Goal: Task Accomplishment & Management: Manage account settings

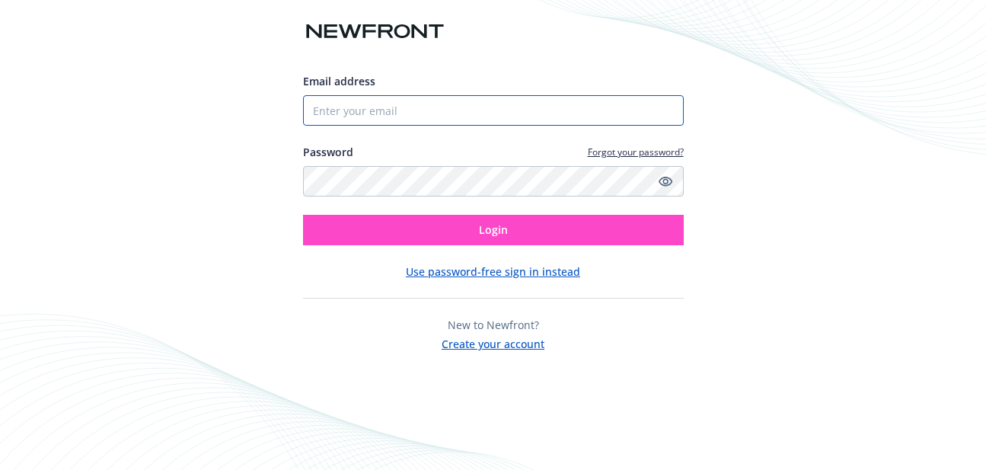
type input "[PERSON_NAME][EMAIL_ADDRESS][DOMAIN_NAME]"
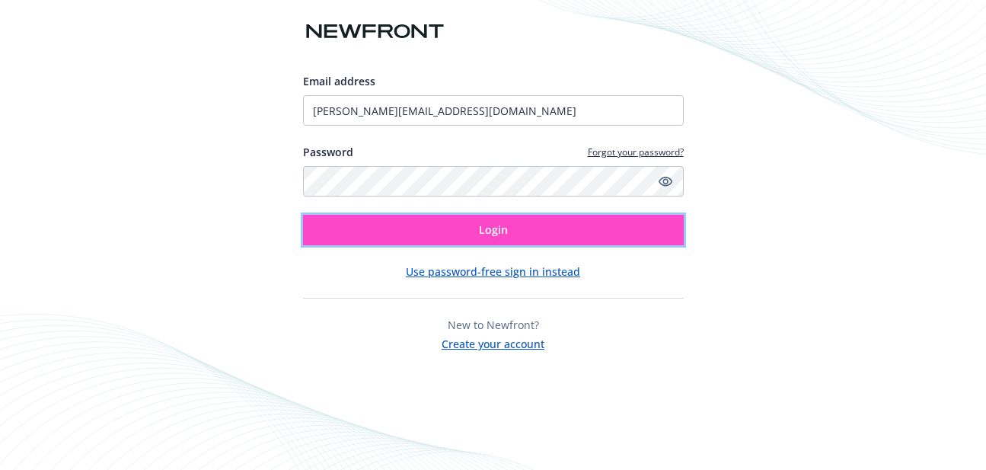
click at [486, 234] on span "Login" at bounding box center [493, 229] width 29 height 14
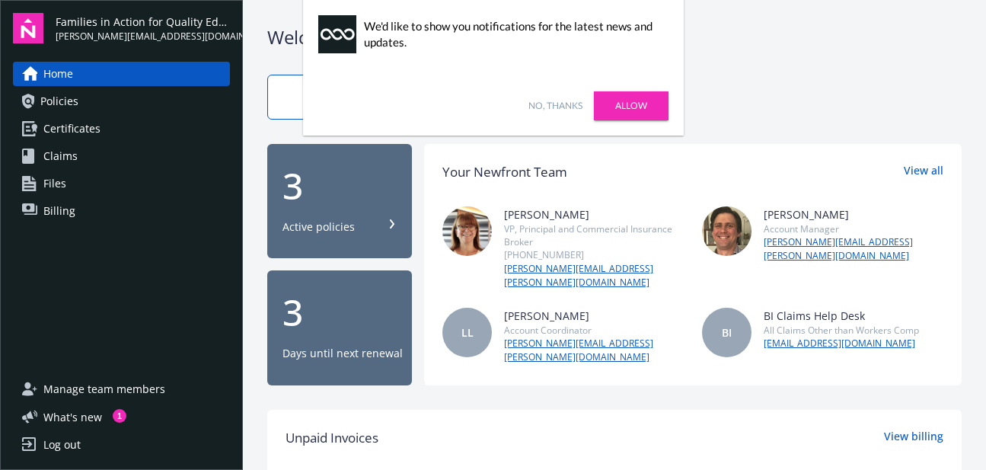
click at [640, 104] on link "Allow" at bounding box center [631, 105] width 75 height 29
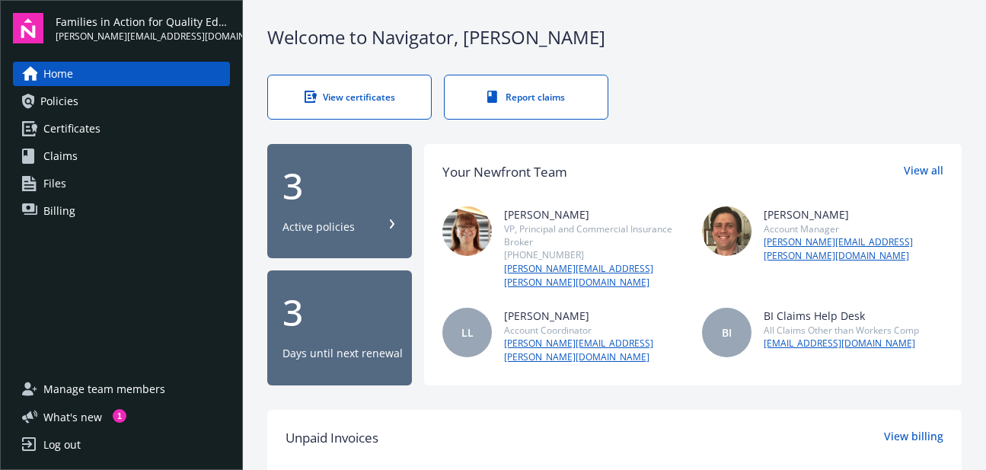
click at [73, 110] on span "Policies" at bounding box center [59, 101] width 38 height 24
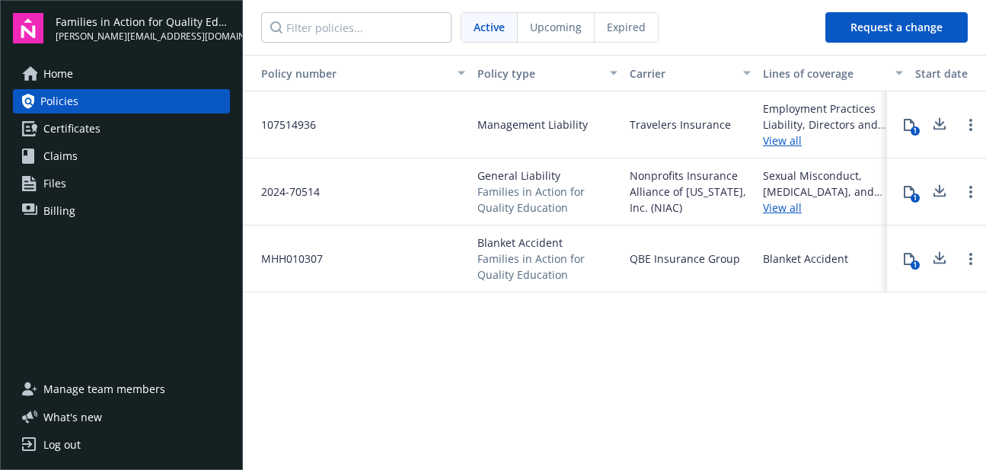
click at [101, 132] on link "Certificates" at bounding box center [121, 128] width 217 height 24
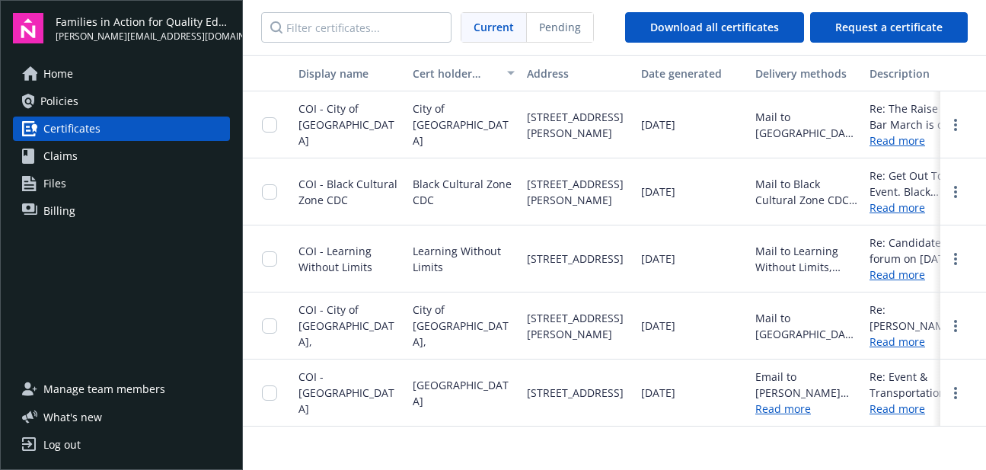
click at [98, 160] on link "Claims" at bounding box center [121, 156] width 217 height 24
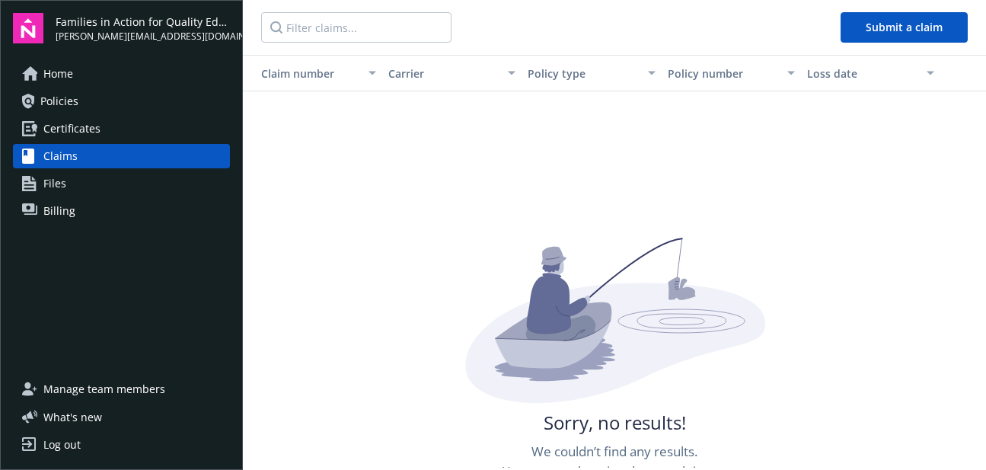
click at [98, 190] on link "Files" at bounding box center [121, 183] width 217 height 24
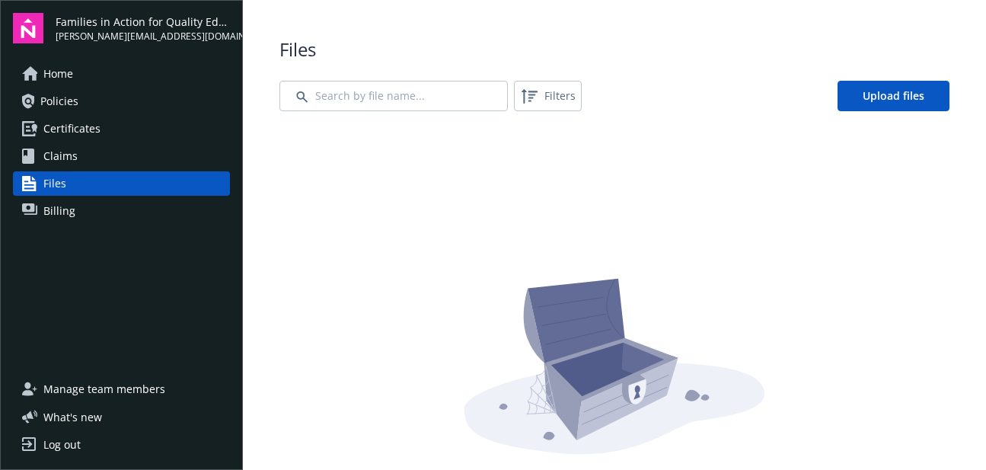
click at [98, 212] on link "Billing" at bounding box center [121, 211] width 217 height 24
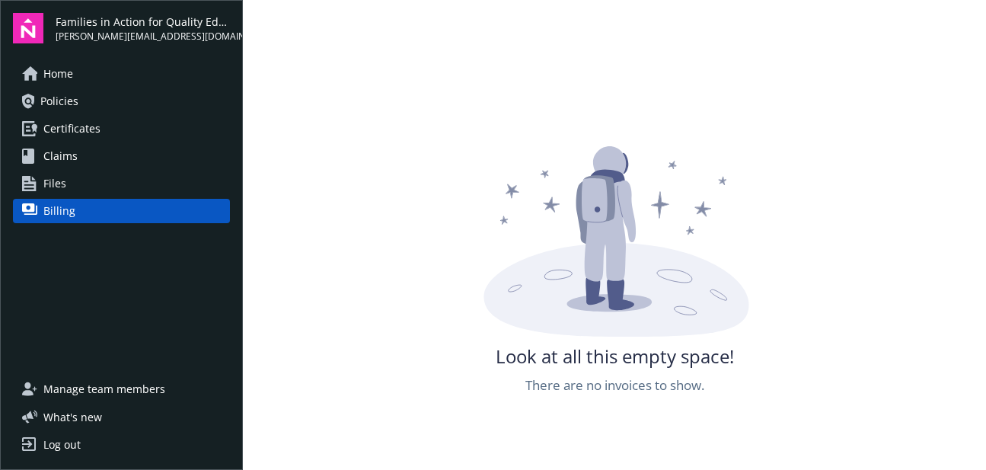
click at [135, 389] on span "Manage team members" at bounding box center [104, 389] width 122 height 24
